Goal: Find specific page/section: Find specific page/section

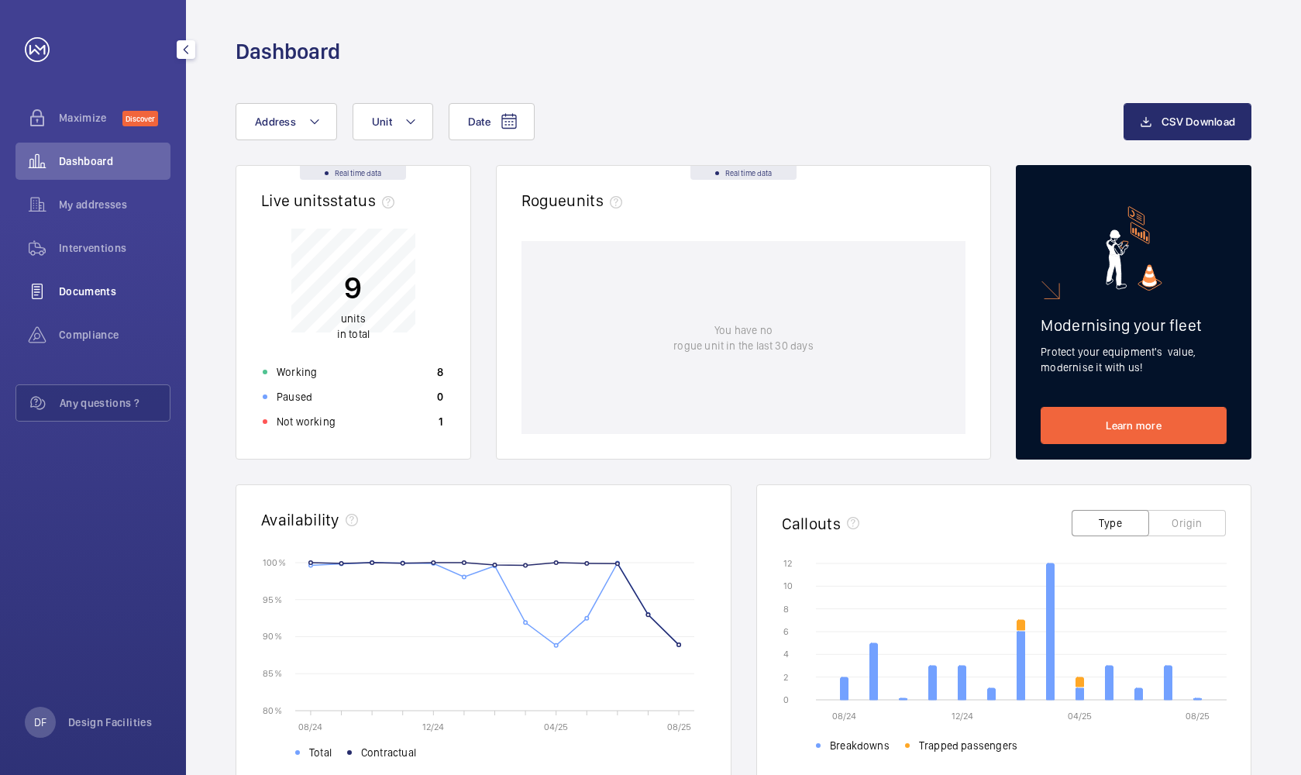
click at [123, 298] on span "Documents" at bounding box center [115, 291] width 112 height 15
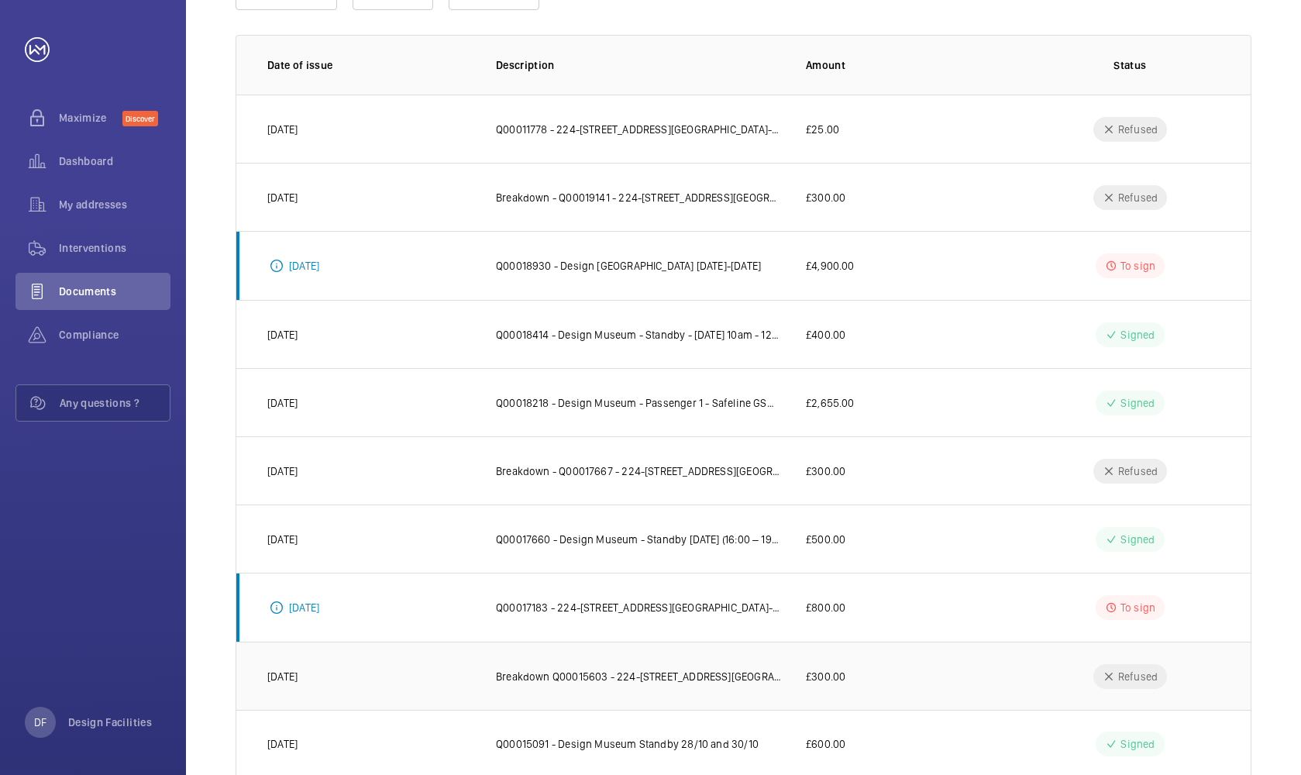
scroll to position [245, 0]
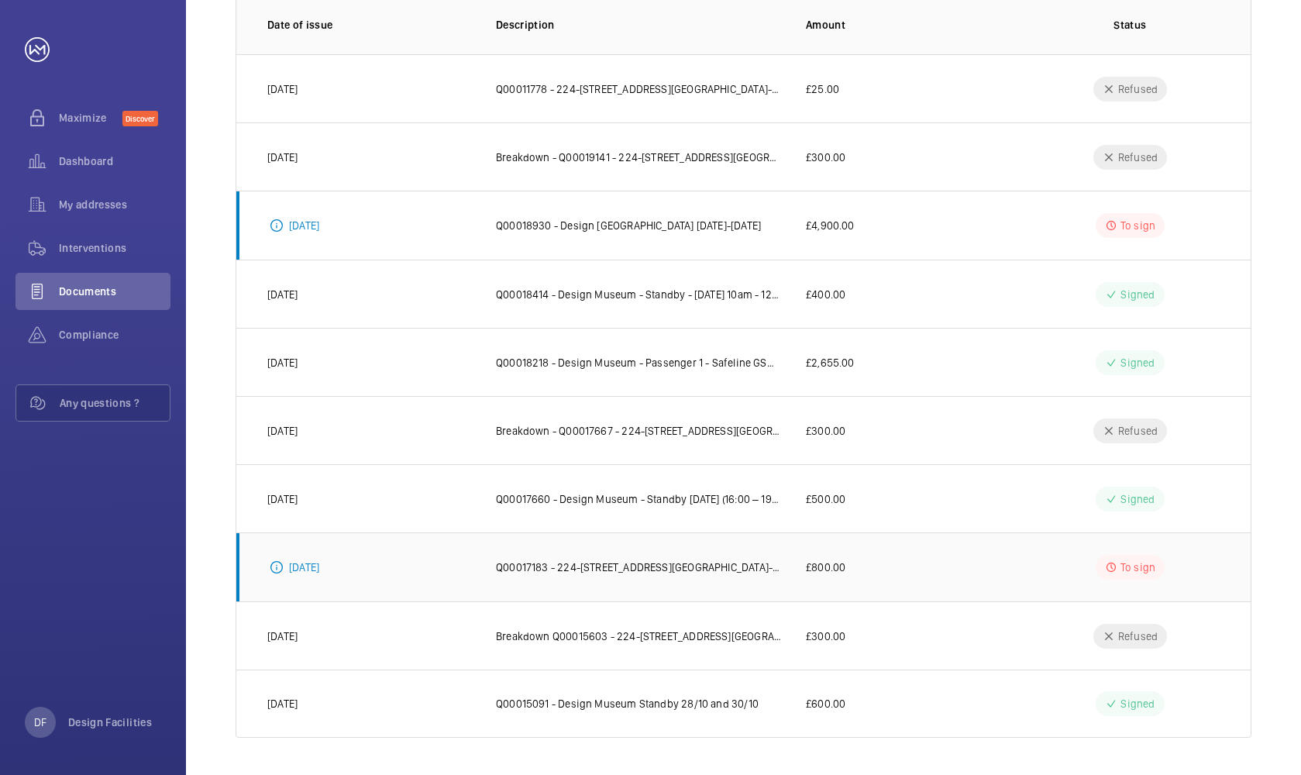
click at [644, 576] on td "Q00017183 - 224-[STREET_ADDRESS][GEOGRAPHIC_DATA]- [GEOGRAPHIC_DATA]" at bounding box center [626, 566] width 310 height 69
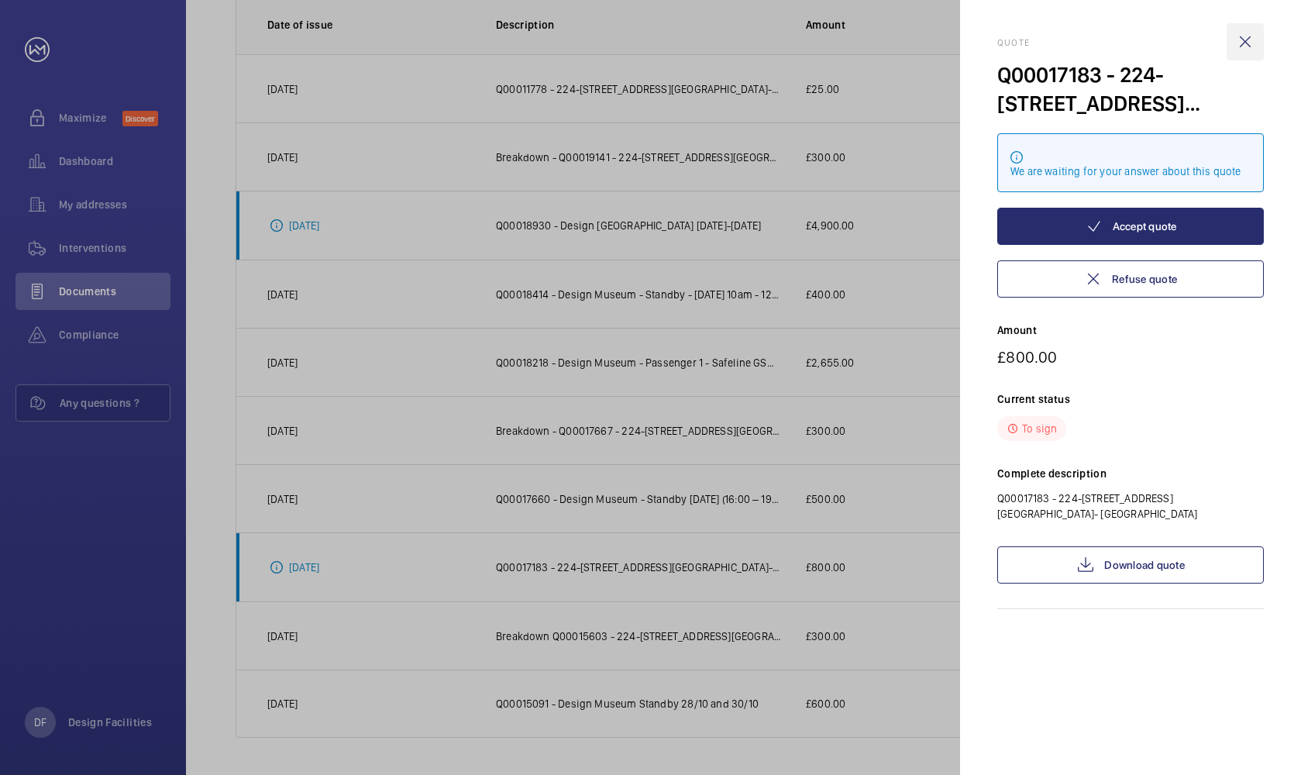
click at [1244, 39] on wm-front-icon-button at bounding box center [1245, 41] width 37 height 37
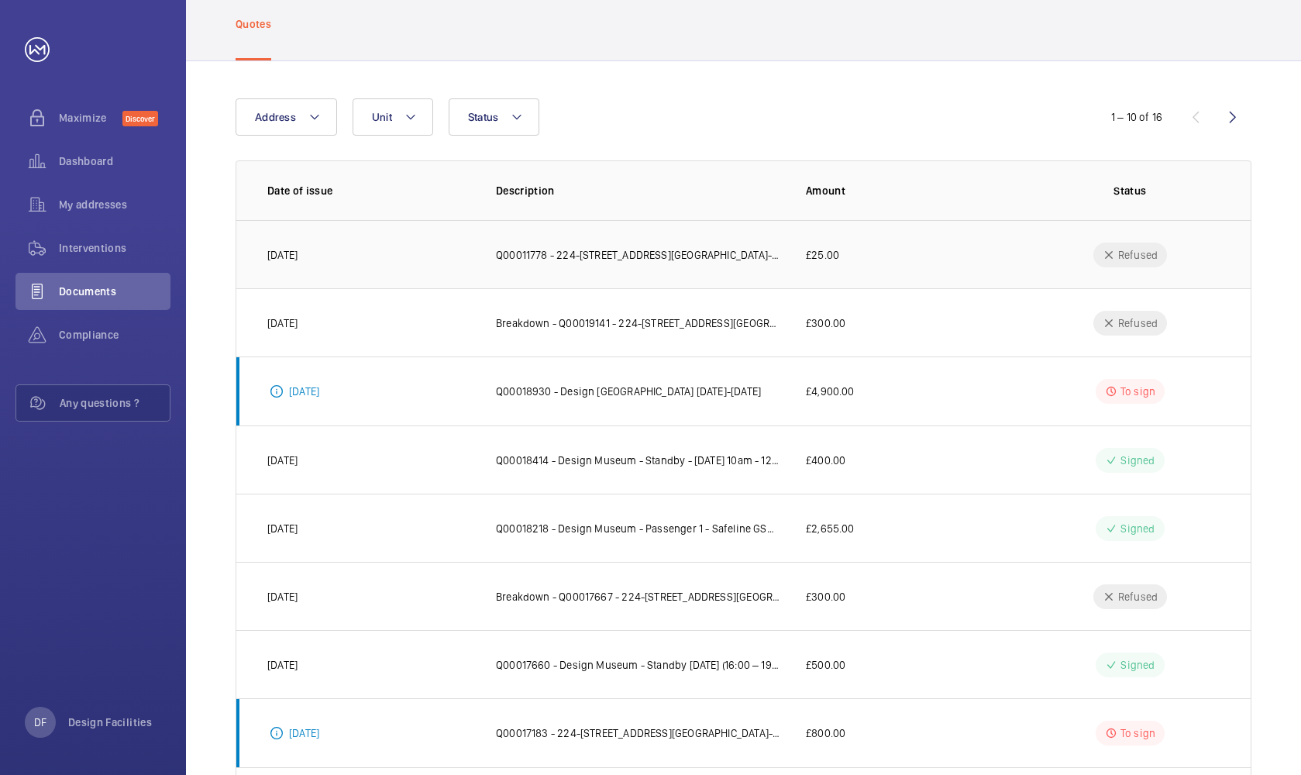
scroll to position [0, 0]
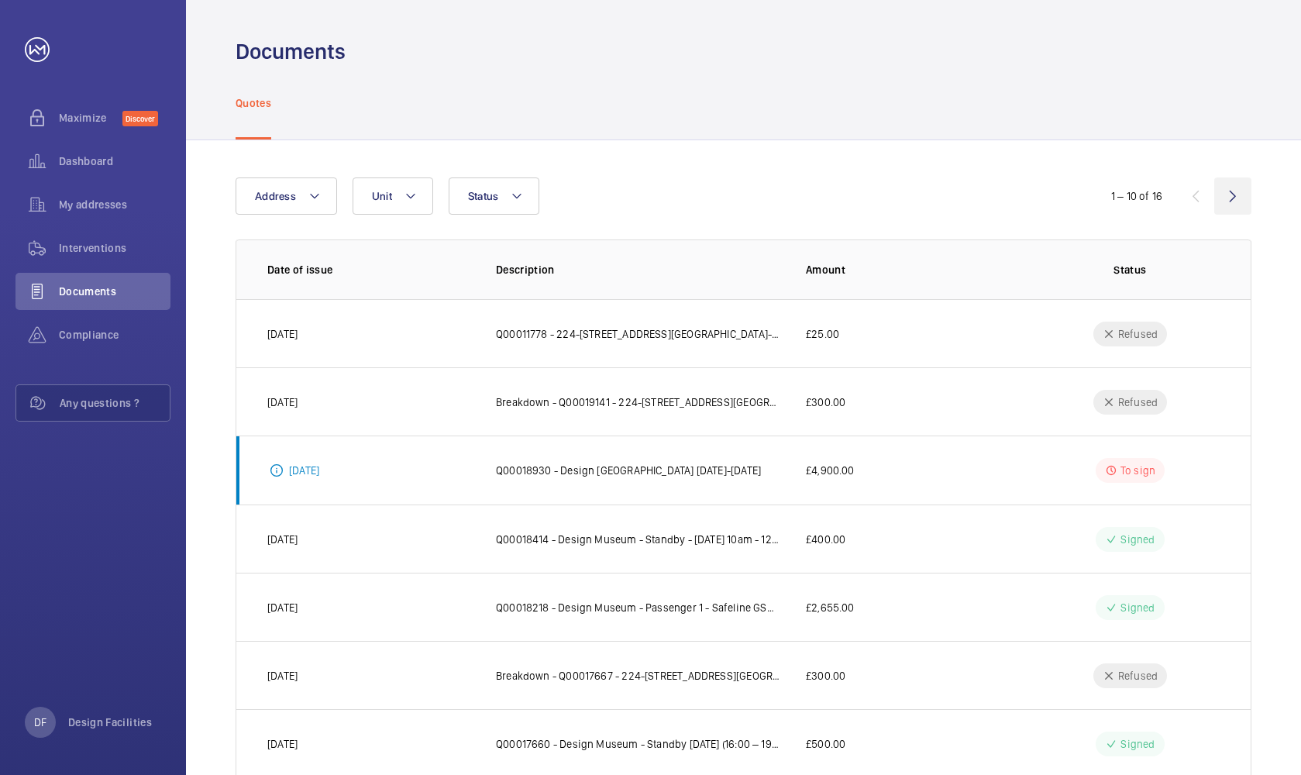
click at [1228, 192] on wm-front-icon-button at bounding box center [1232, 195] width 37 height 37
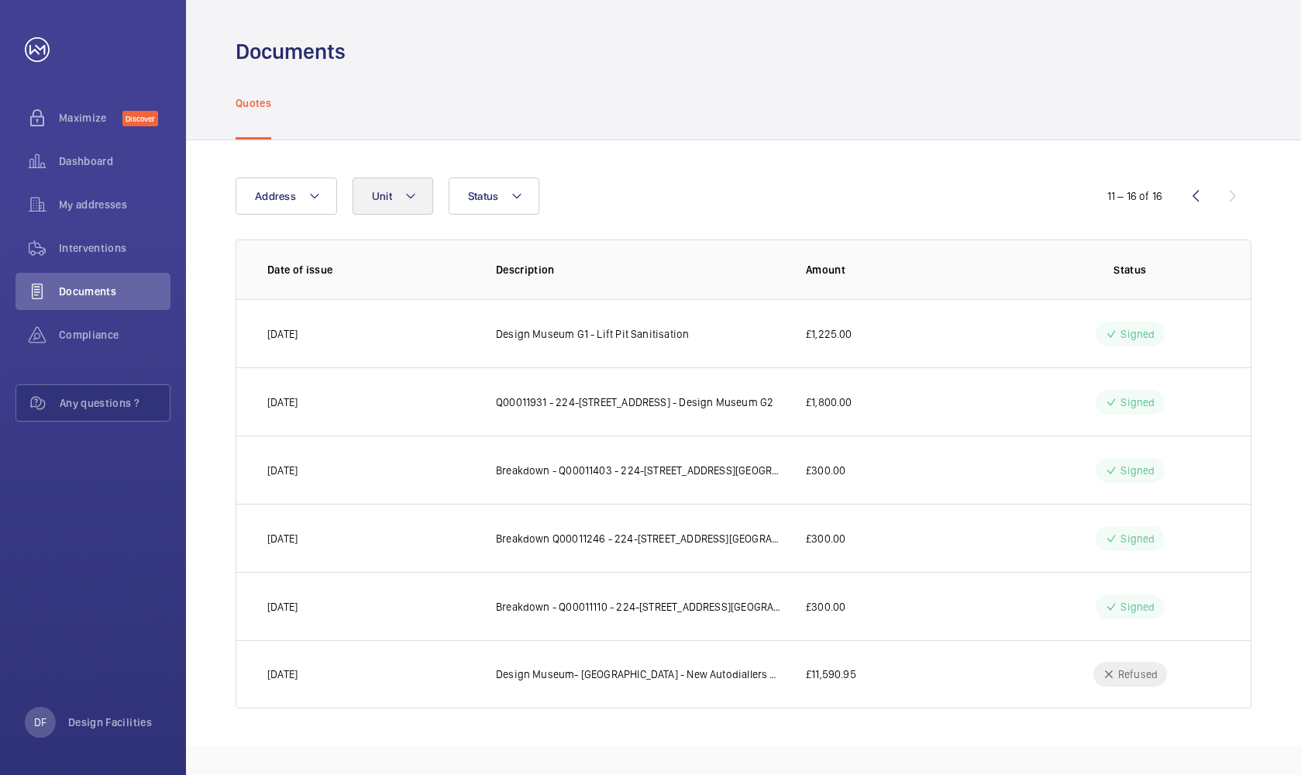
click at [384, 194] on span "Unit" at bounding box center [382, 196] width 20 height 12
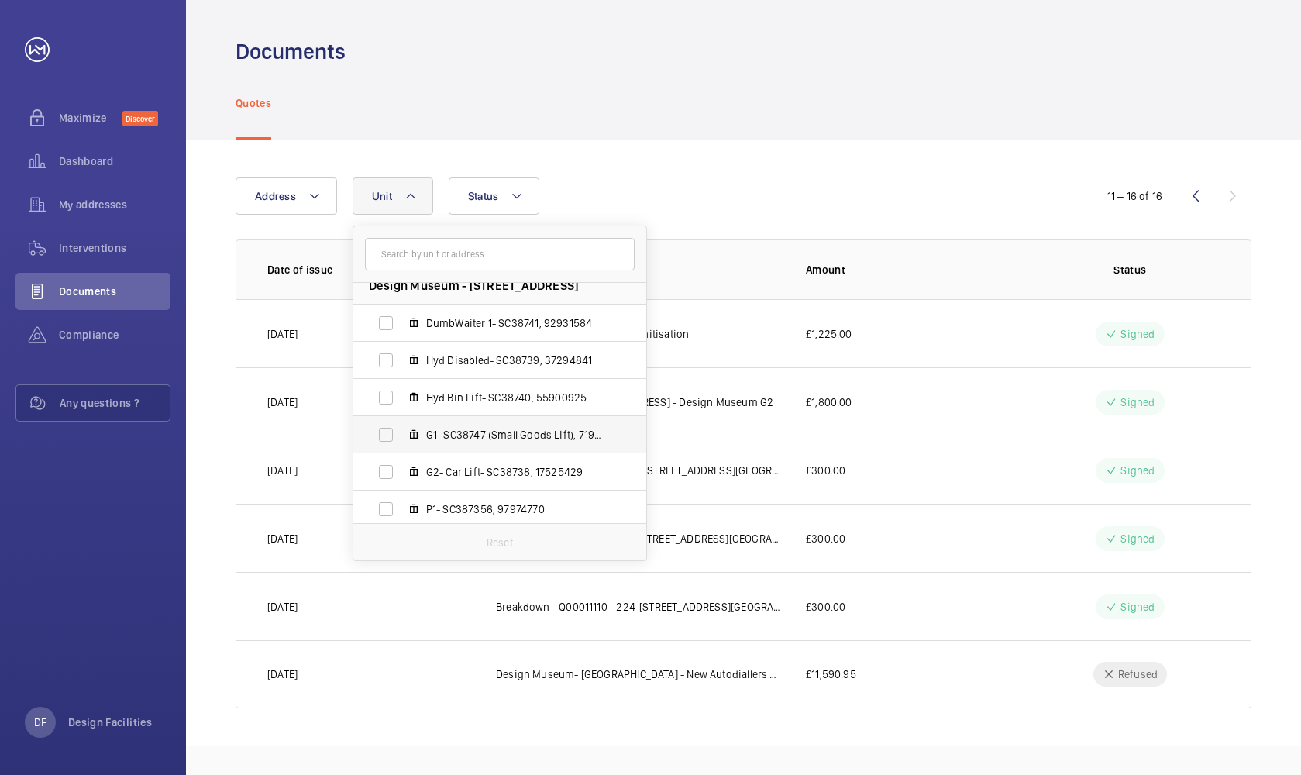
scroll to position [19, 0]
click at [558, 464] on span "G2- Car Lift- SC38738, 17525429" at bounding box center [516, 468] width 180 height 15
click at [401, 464] on input "G2- Car Lift- SC38738, 17525429" at bounding box center [385, 468] width 31 height 31
checkbox input "true"
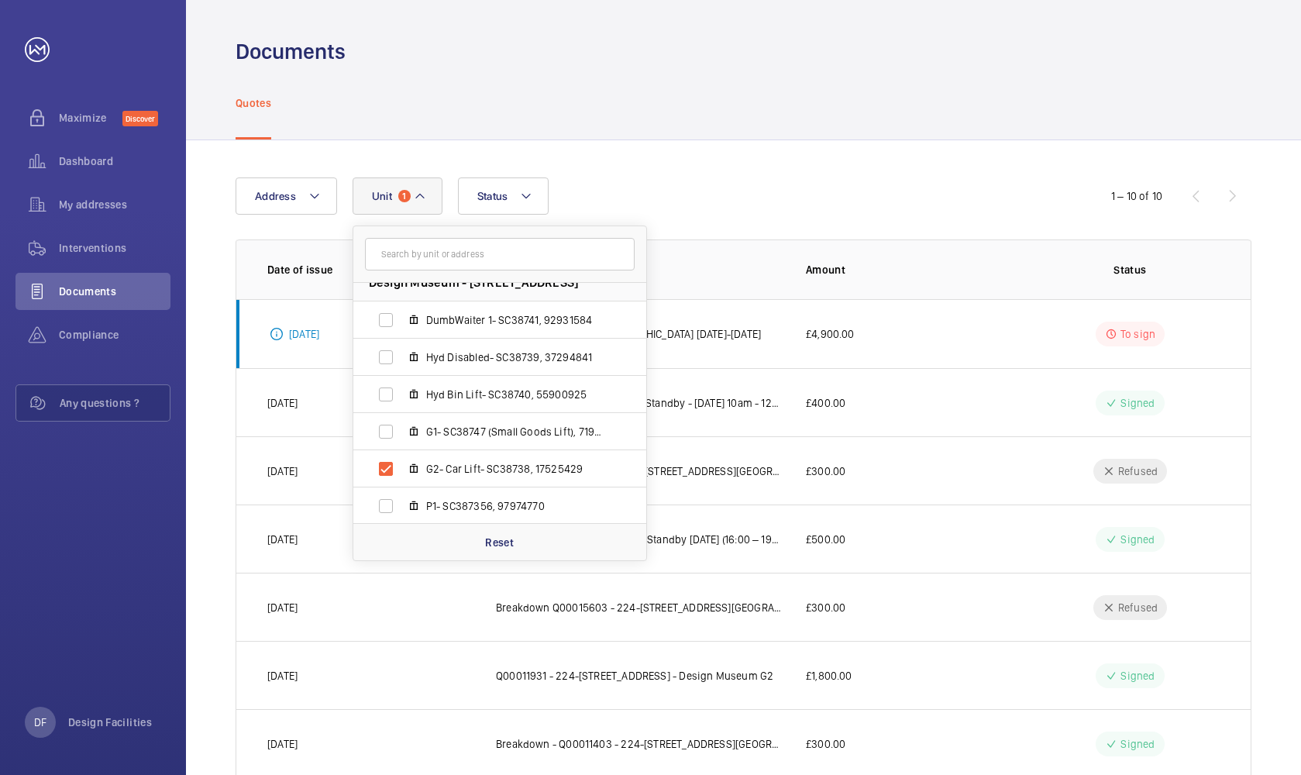
click at [764, 133] on div "Quotes" at bounding box center [744, 103] width 1016 height 74
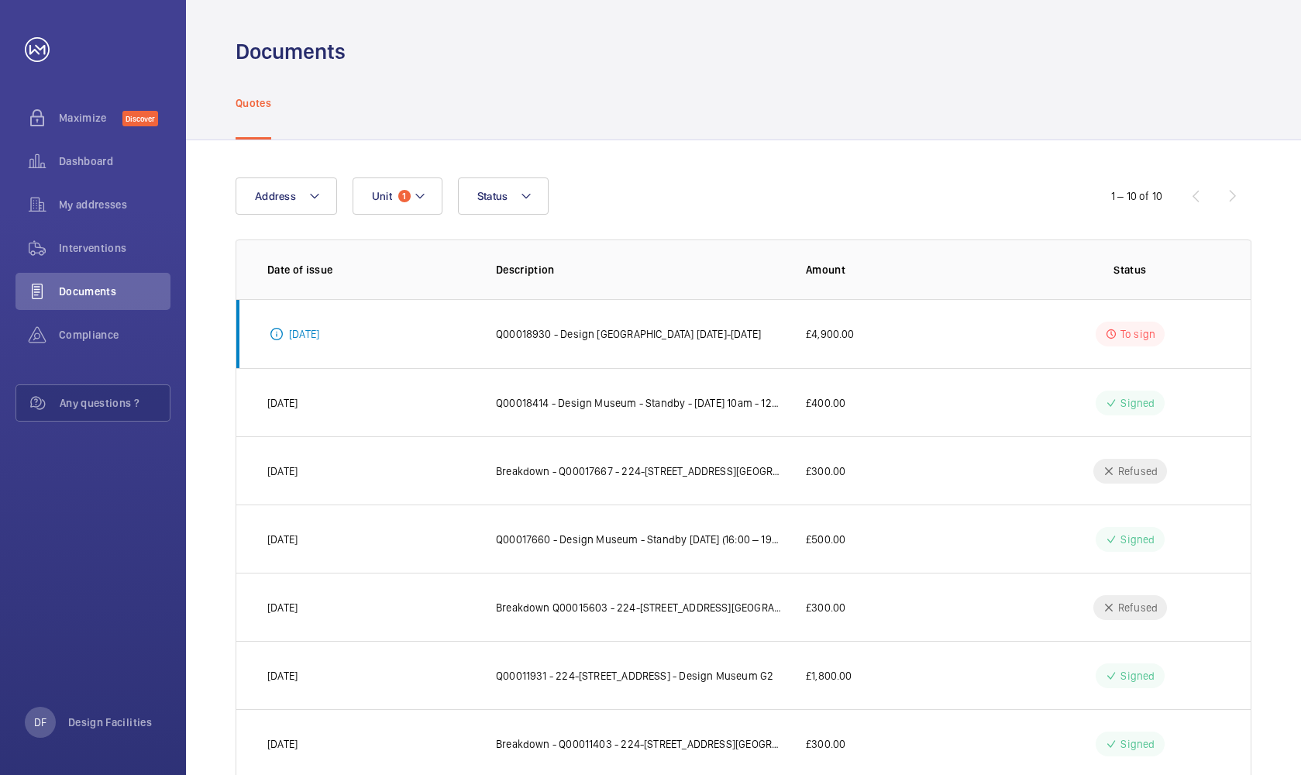
click at [1233, 194] on div "1 – 10 of 10" at bounding box center [1159, 196] width 186 height 19
